Goal: Task Accomplishment & Management: Manage account settings

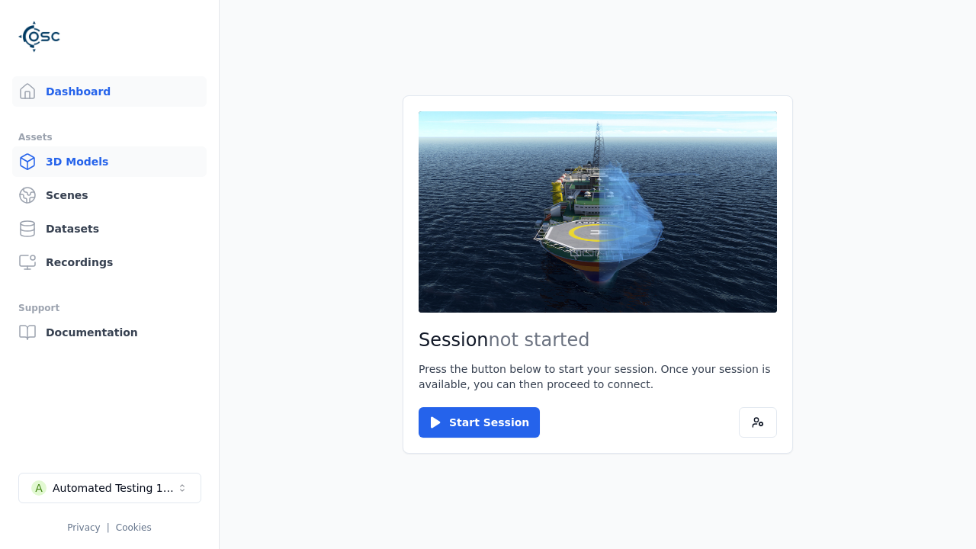
click at [109, 162] on link "3D Models" at bounding box center [109, 161] width 195 height 31
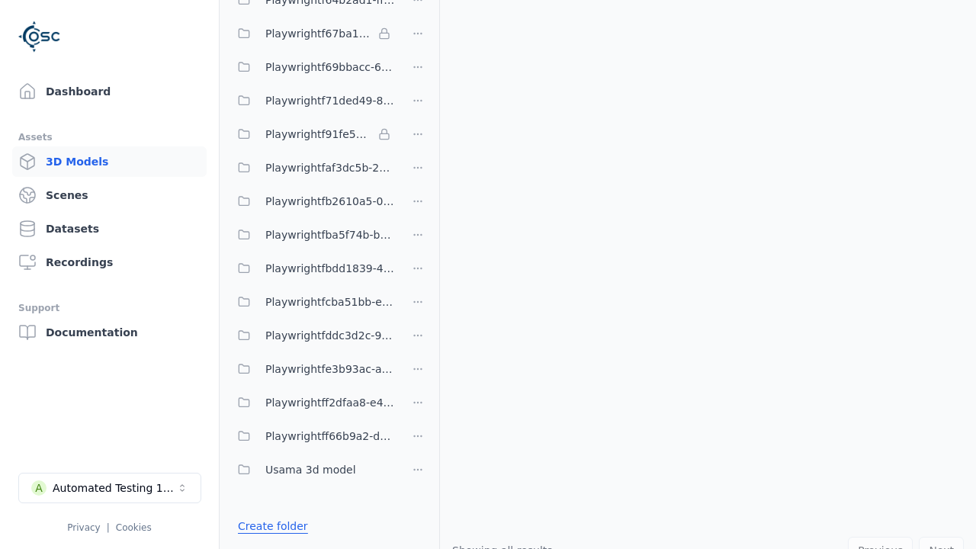
click at [272, 526] on link "Create folder" at bounding box center [273, 526] width 70 height 15
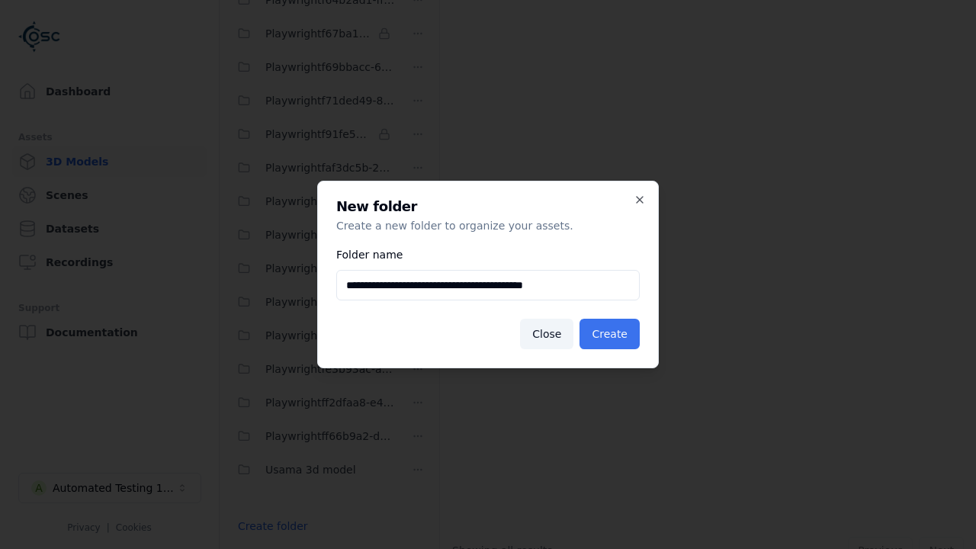
type input "**********"
click at [609, 334] on button "Create" at bounding box center [610, 334] width 60 height 31
